Goal: Find specific page/section

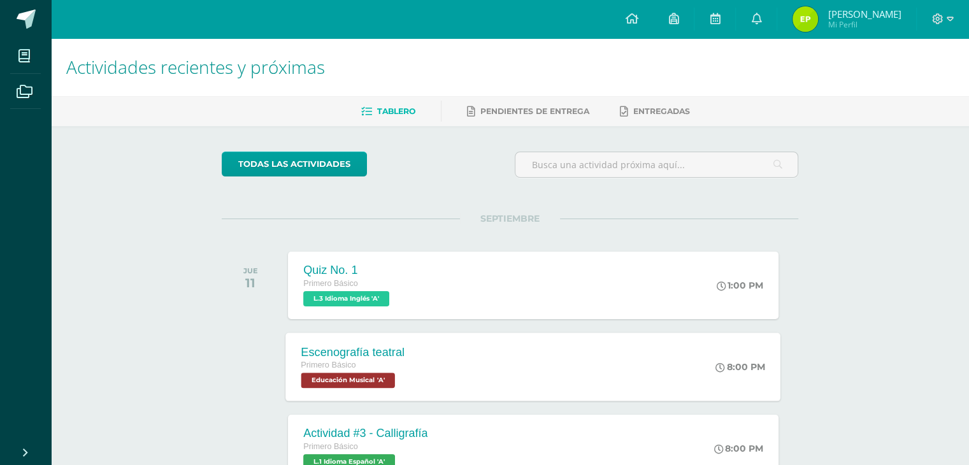
click at [430, 368] on div "Escenografía teatral Primero Básico Educación Musical 'A' 8:00 PM Escenografía …" at bounding box center [533, 367] width 495 height 68
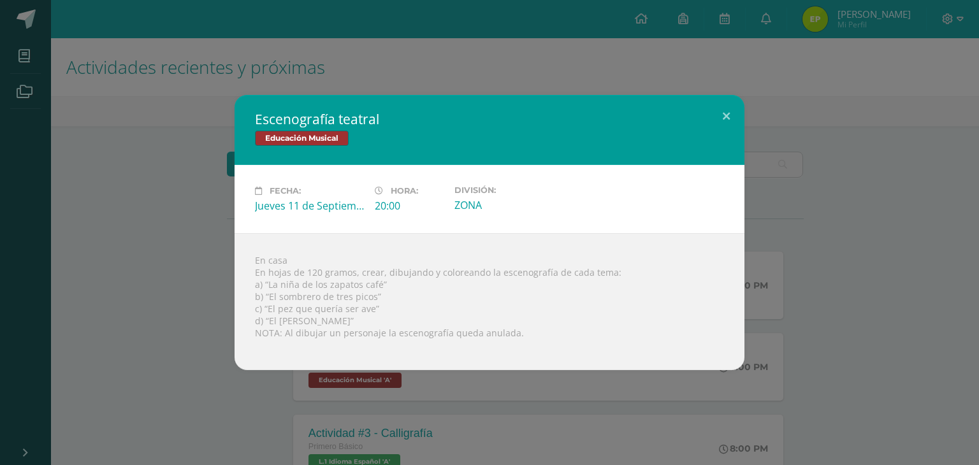
click at [377, 76] on div "Escenografía teatral Educación Musical Fecha: [DATE] Hora: 20:00 División:" at bounding box center [489, 232] width 979 height 465
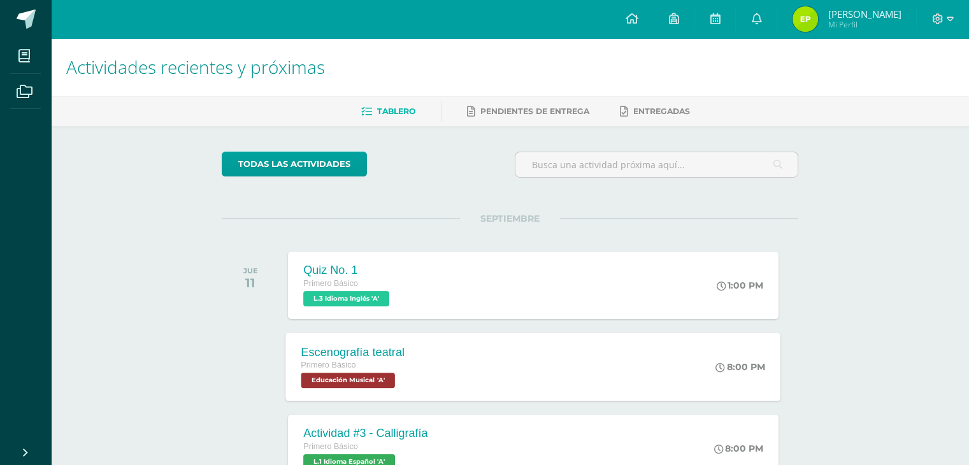
click at [375, 360] on div "Primero Básico" at bounding box center [353, 366] width 104 height 14
